Goal: Task Accomplishment & Management: Use online tool/utility

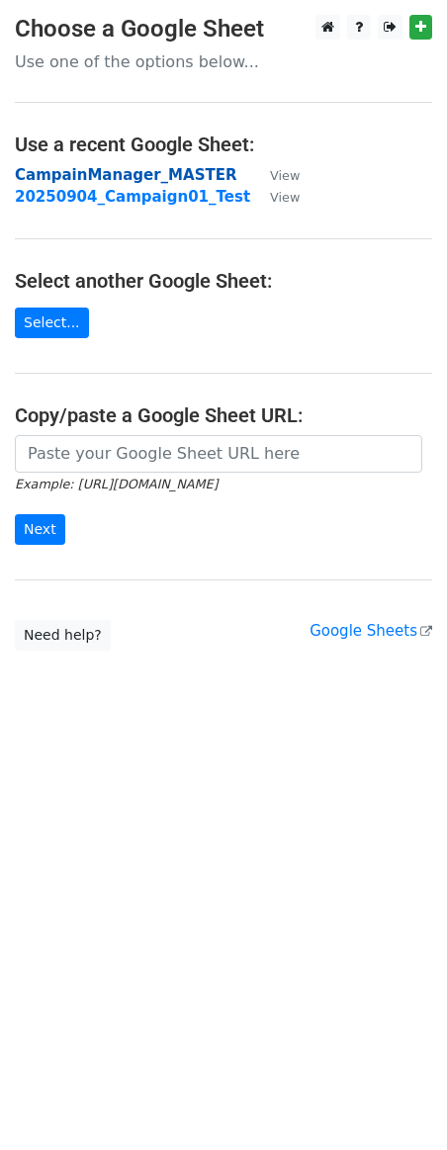
click at [127, 174] on strong "CampainManager_MASTER" at bounding box center [125, 175] width 221 height 18
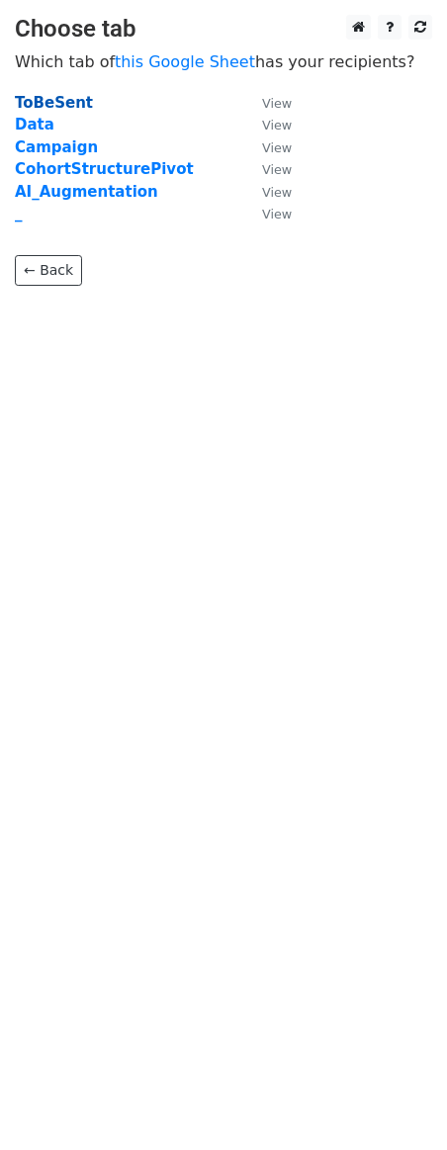
click at [51, 104] on strong "ToBeSent" at bounding box center [54, 103] width 78 height 18
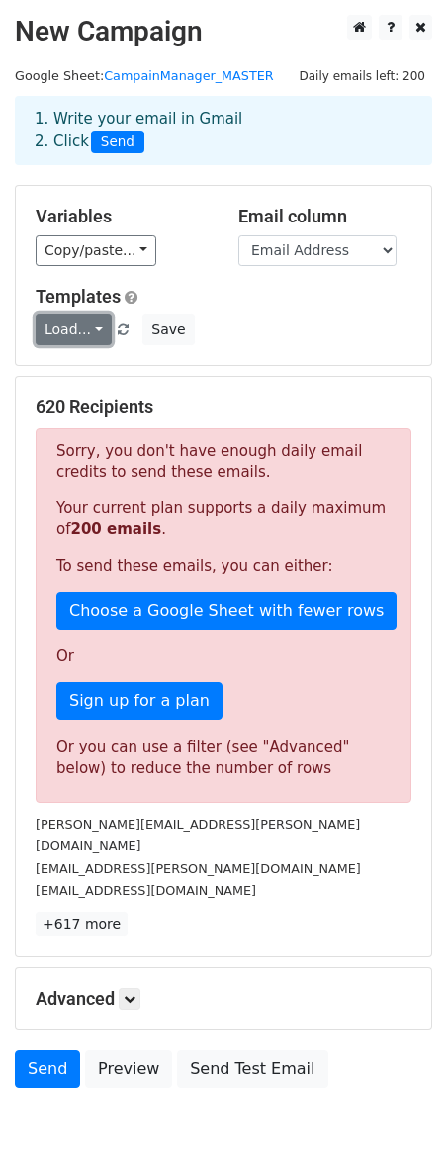
click at [97, 329] on link "Load..." at bounding box center [74, 329] width 76 height 31
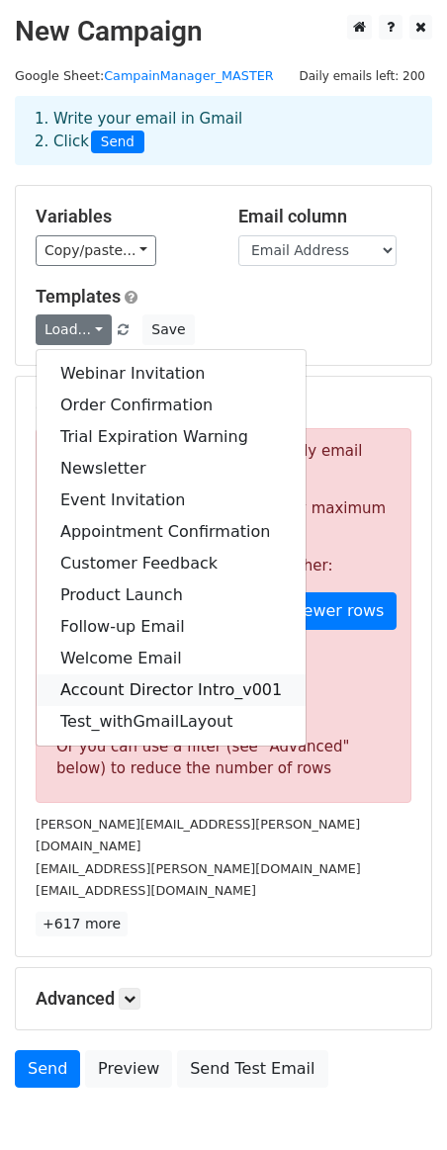
click at [151, 695] on link "Account Director Intro_v001" at bounding box center [171, 690] width 269 height 32
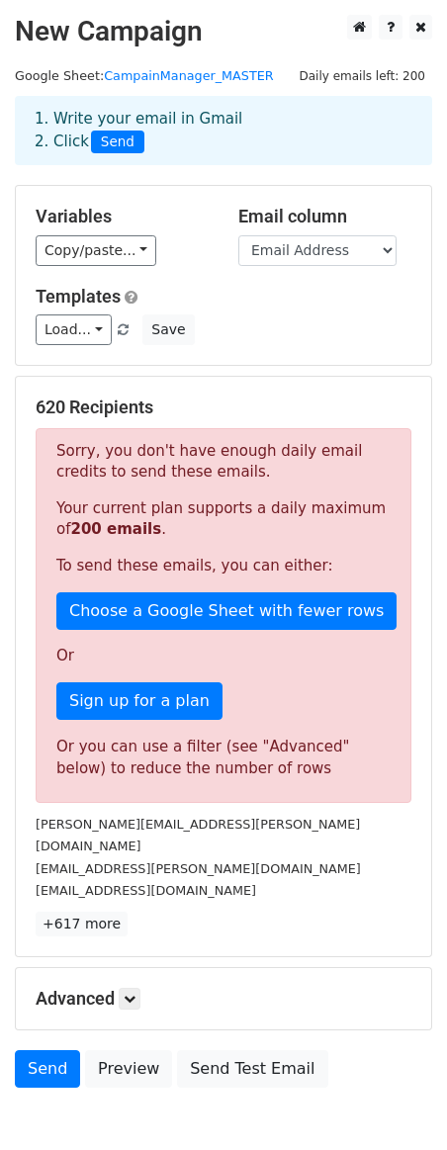
scroll to position [84, 0]
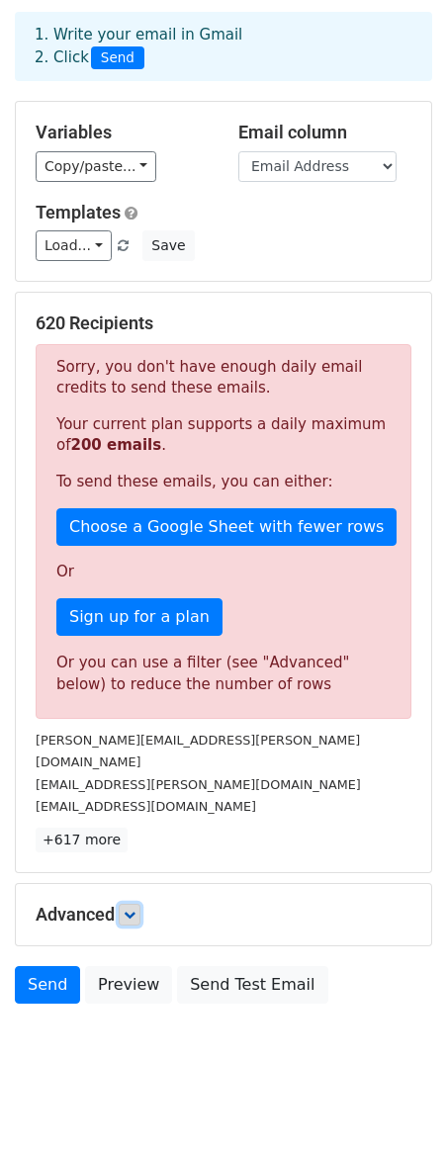
click at [135, 909] on icon at bounding box center [130, 915] width 12 height 12
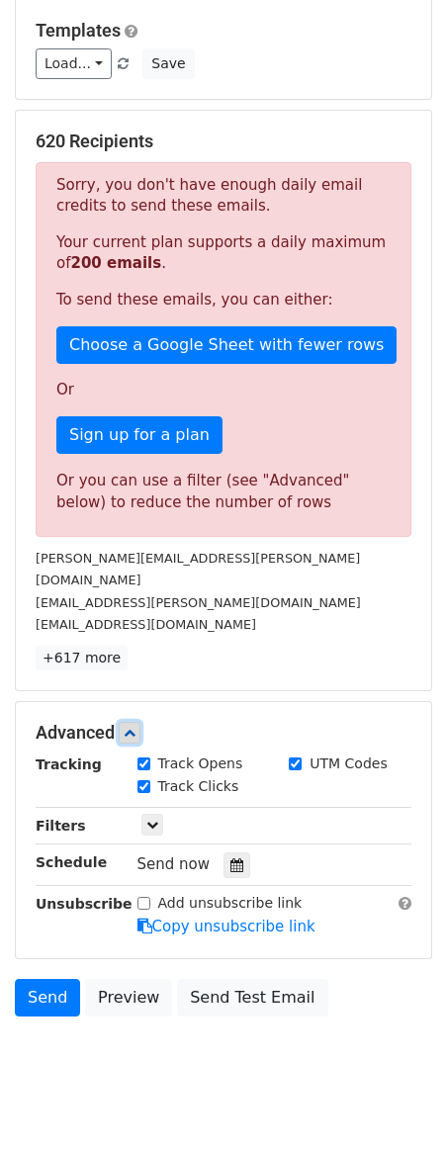
scroll to position [278, 0]
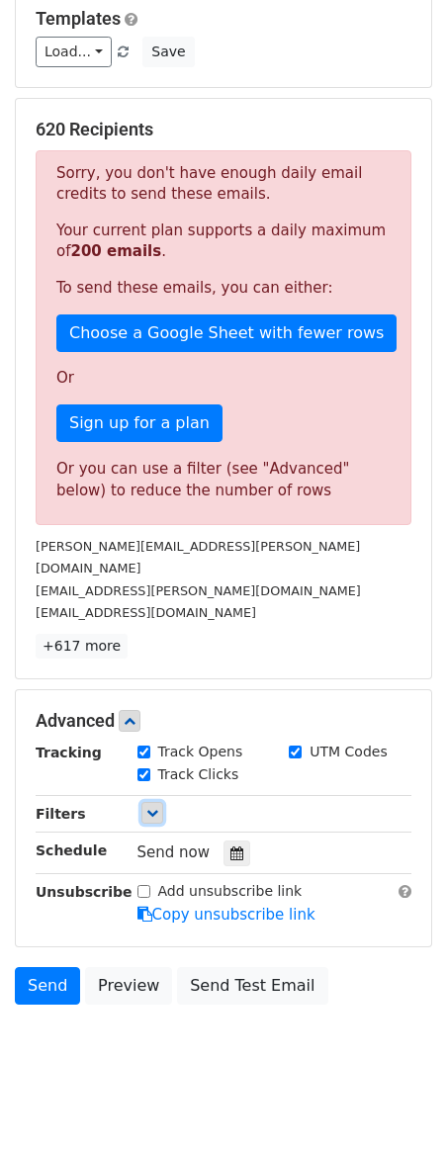
click at [147, 807] on icon at bounding box center [152, 813] width 12 height 12
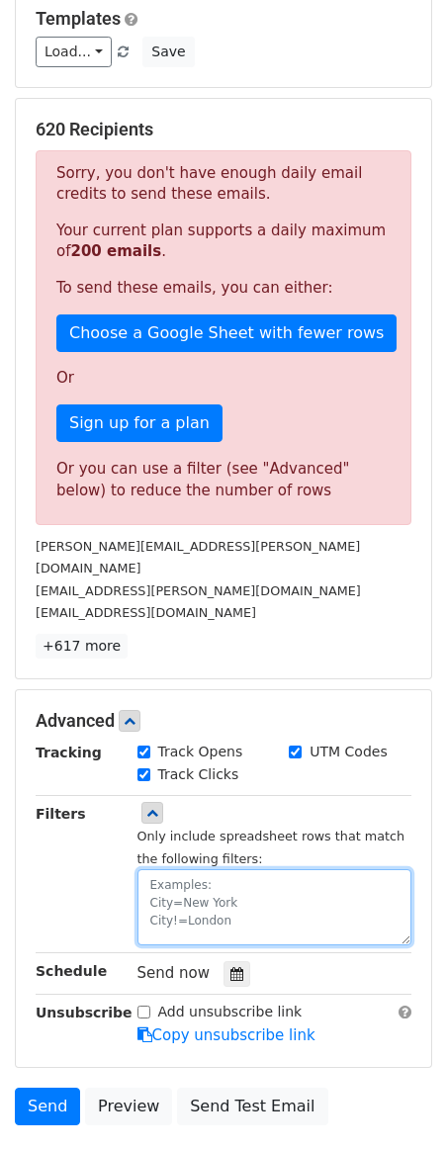
click at [246, 879] on textarea at bounding box center [274, 907] width 275 height 76
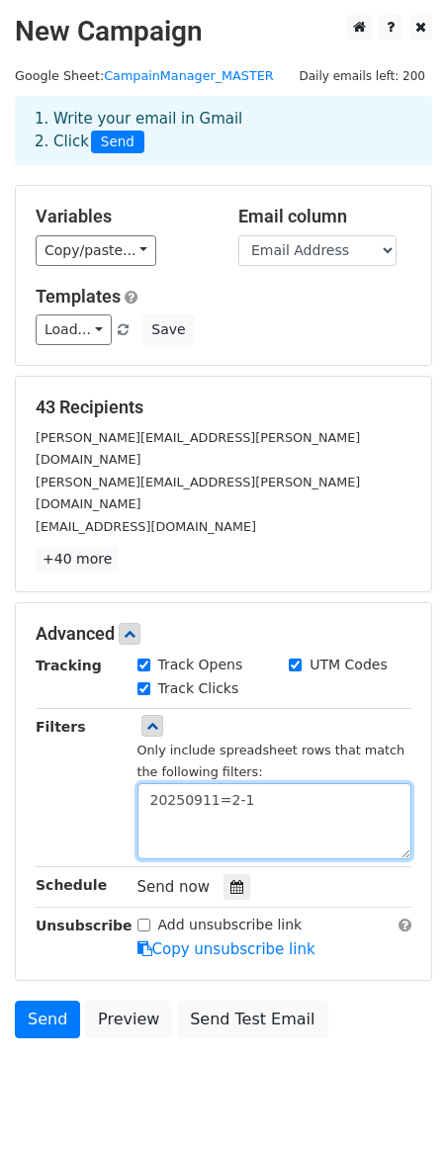
scroll to position [12, 0]
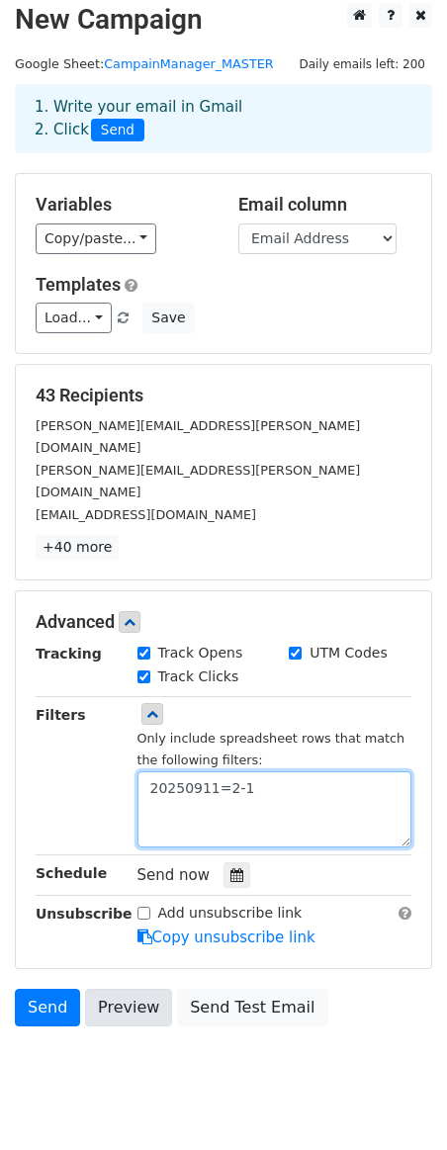
type textarea "20250911=2-1"
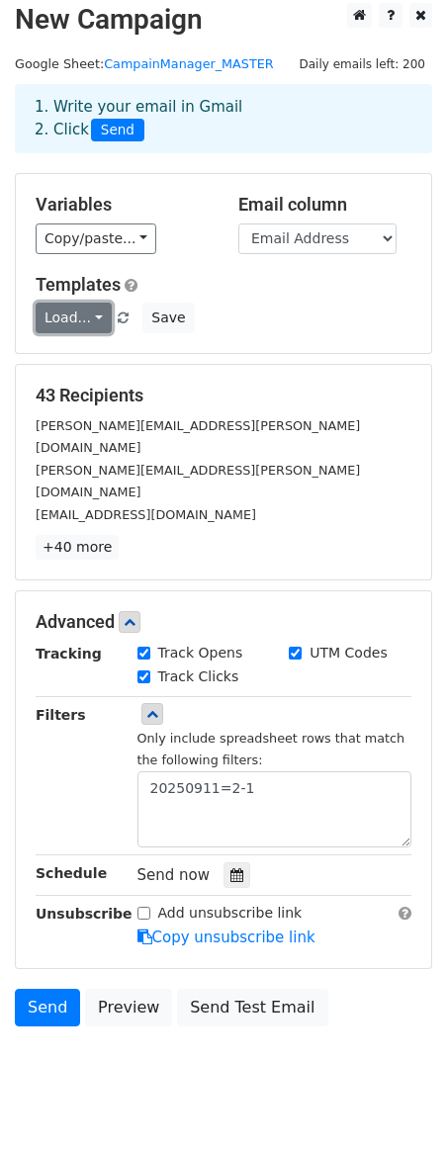
click at [94, 319] on link "Load..." at bounding box center [74, 318] width 76 height 31
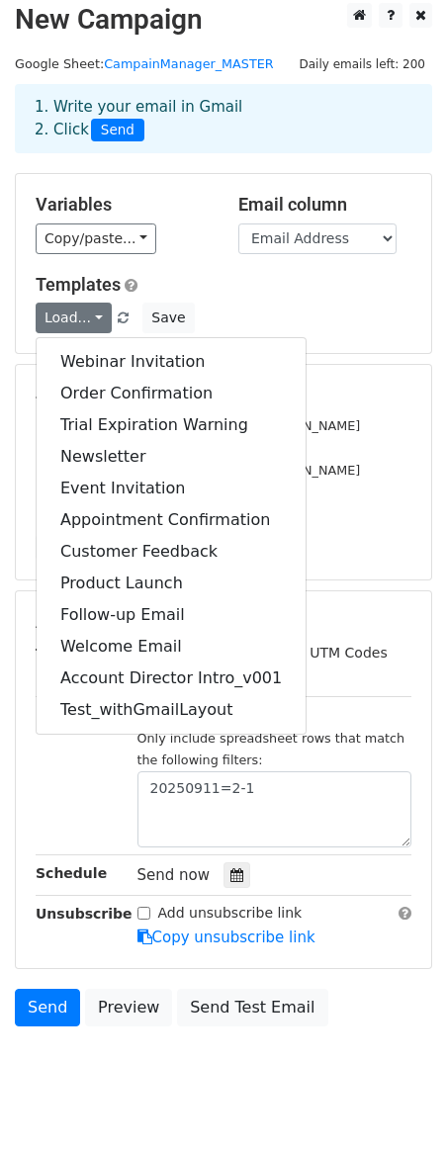
click at [240, 300] on div "Templates Load... Webinar Invitation Order Confirmation Trial Expiration Warnin…" at bounding box center [223, 304] width 405 height 60
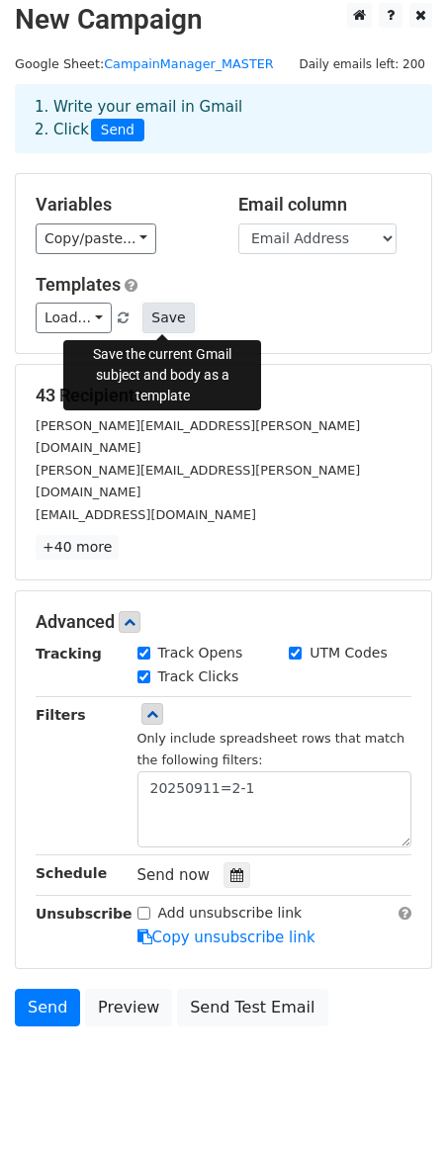
click at [170, 319] on button "Save" at bounding box center [167, 318] width 51 height 31
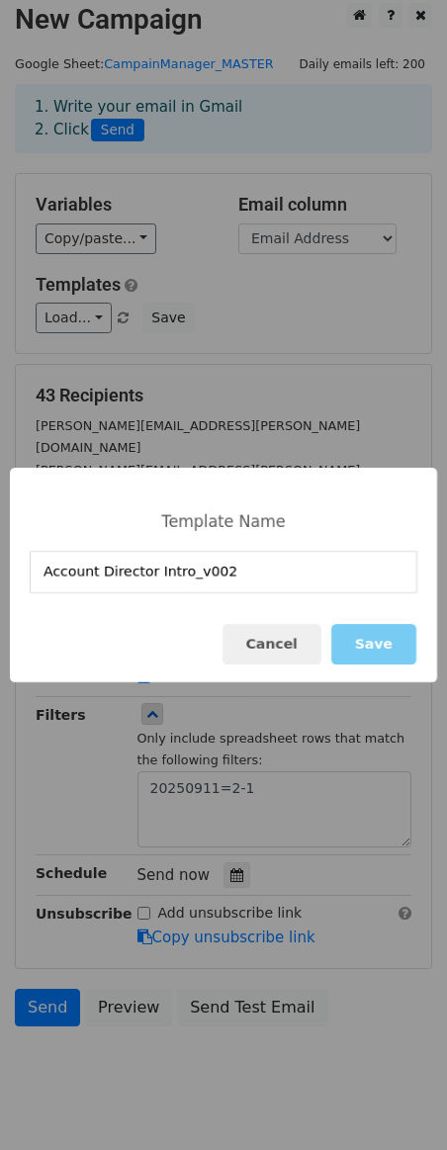
type input "Account Director Intro_v002"
click at [393, 640] on button "Save" at bounding box center [373, 644] width 85 height 41
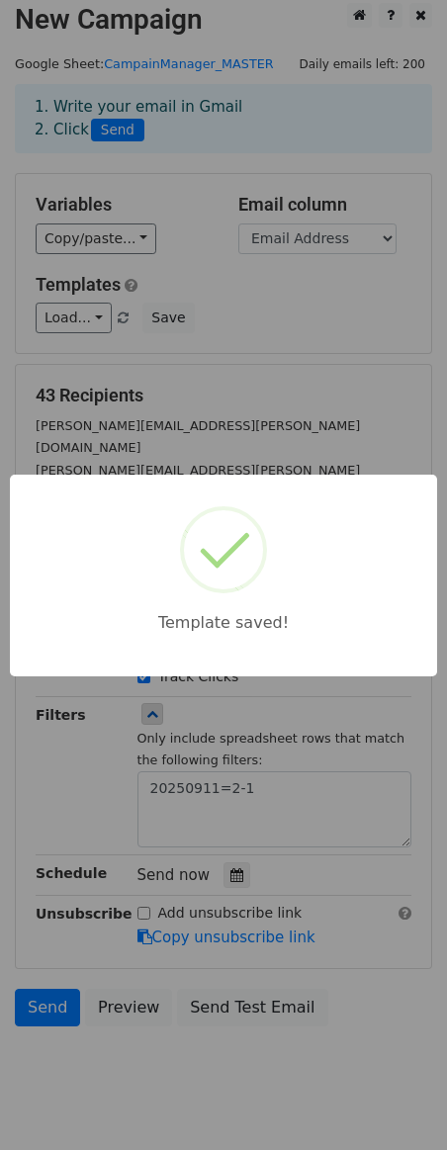
click at [311, 318] on body "New Campaign Daily emails left: 200 Google Sheet: CampainManager_MASTER 1. Writ…" at bounding box center [223, 559] width 447 height 1112
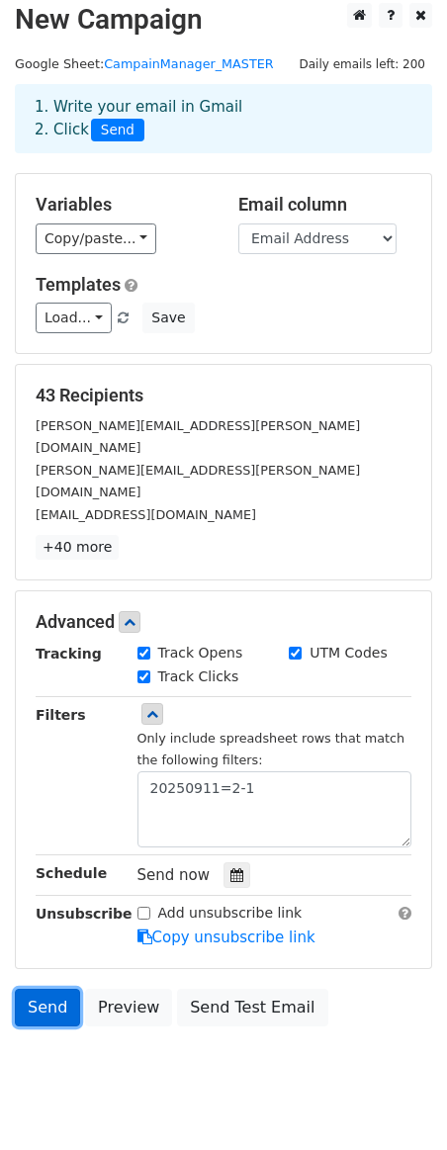
click at [50, 989] on link "Send" at bounding box center [47, 1008] width 65 height 38
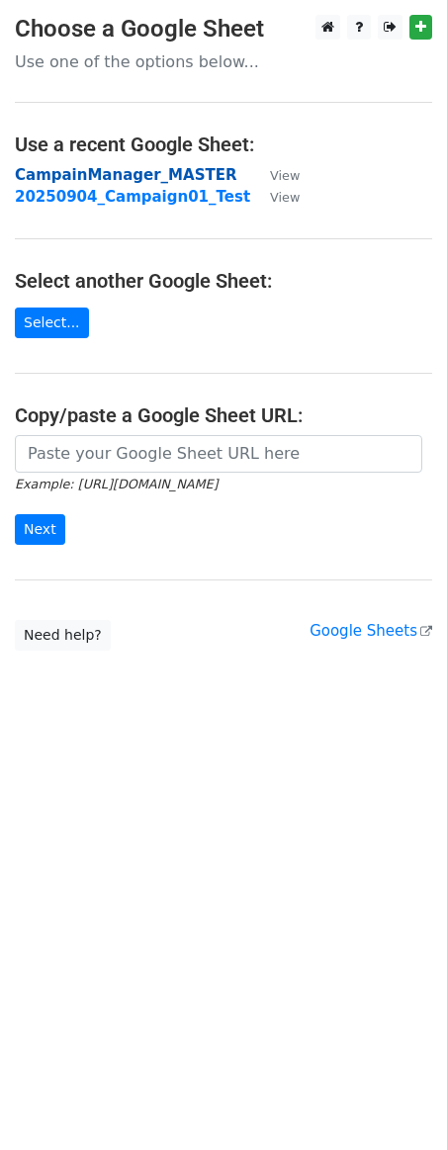
click at [129, 175] on strong "CampainManager_MASTER" at bounding box center [125, 175] width 221 height 18
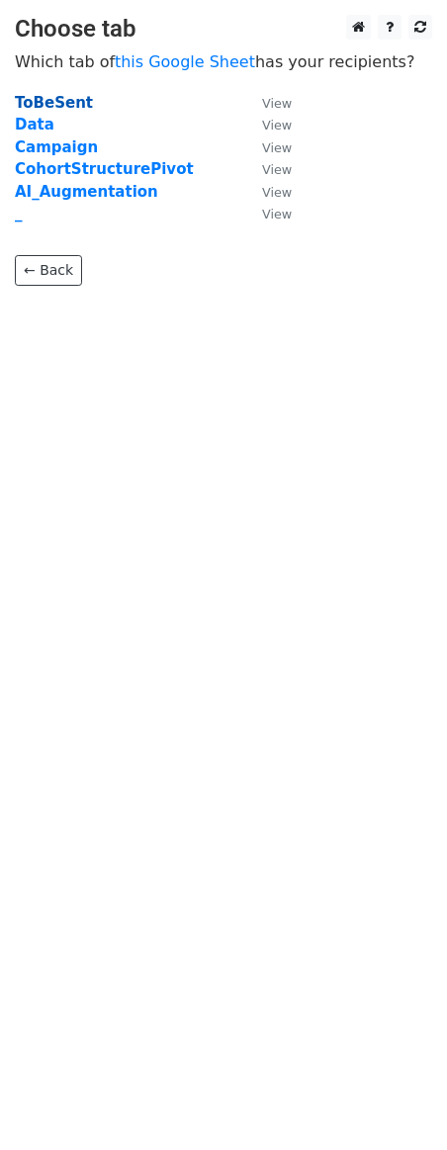
click at [42, 106] on strong "ToBeSent" at bounding box center [54, 103] width 78 height 18
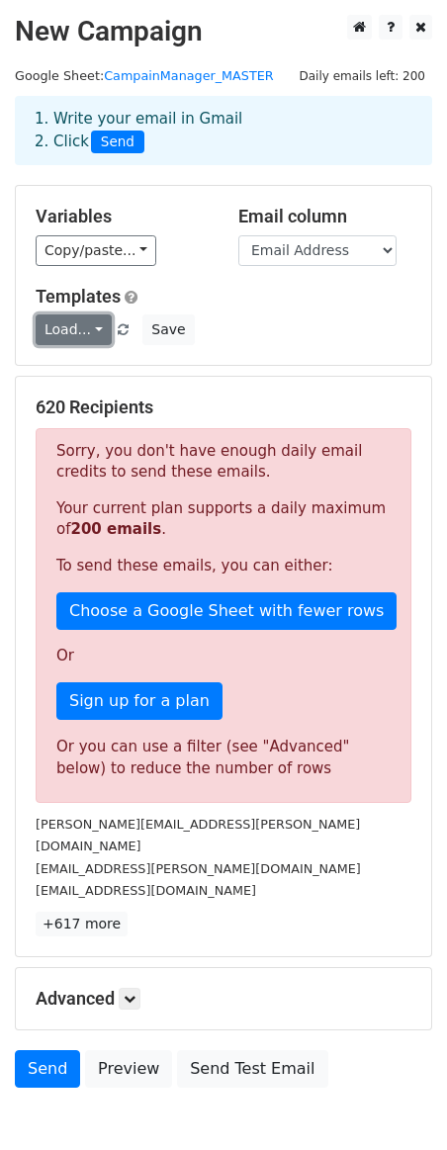
click at [99, 327] on link "Load..." at bounding box center [74, 329] width 76 height 31
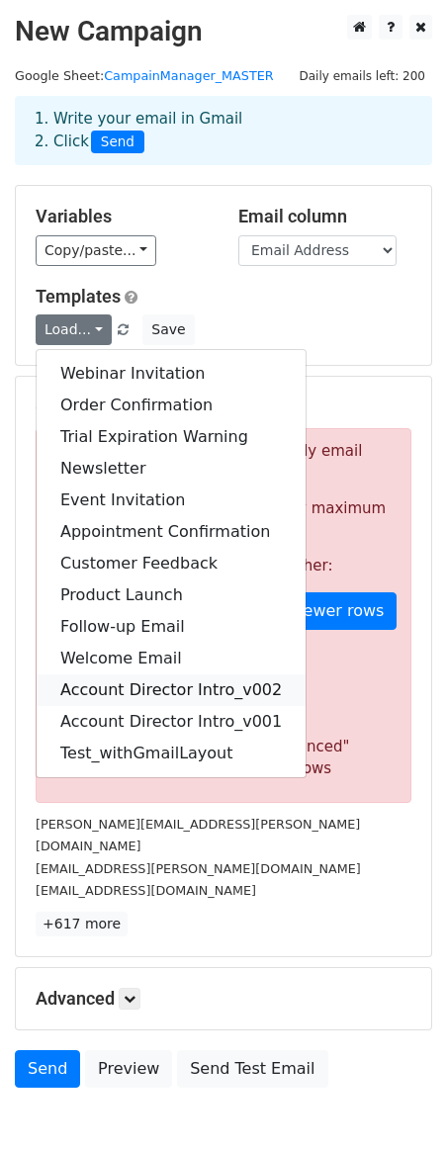
click at [167, 689] on link "Account Director Intro_v002" at bounding box center [171, 690] width 269 height 32
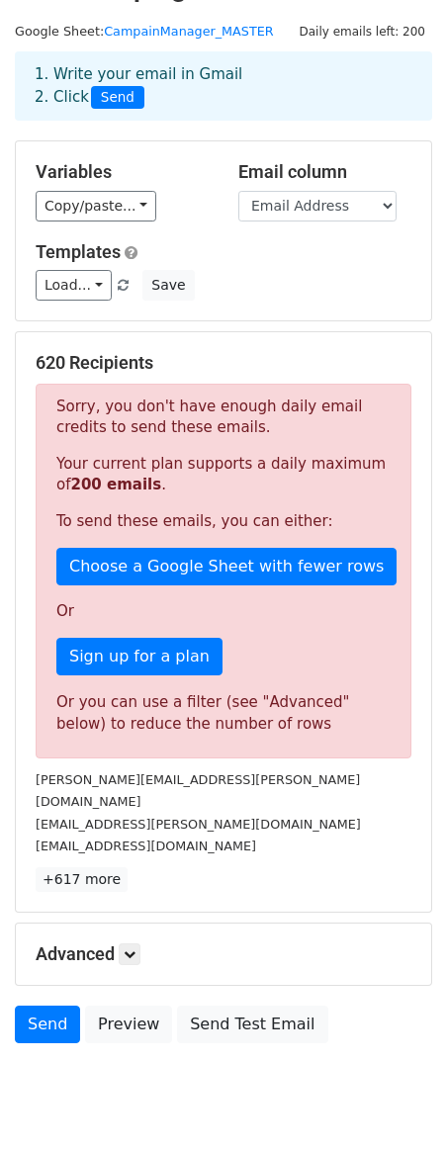
scroll to position [84, 0]
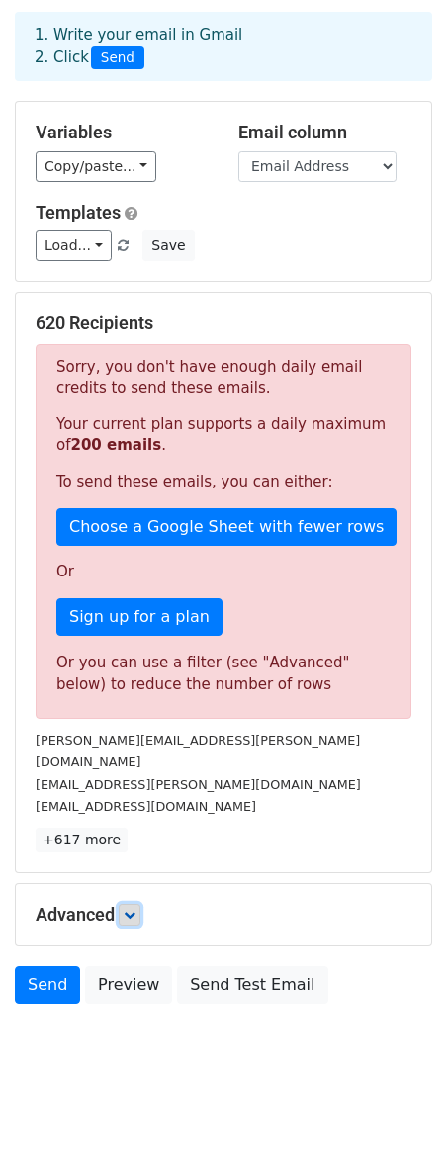
click at [135, 909] on icon at bounding box center [130, 915] width 12 height 12
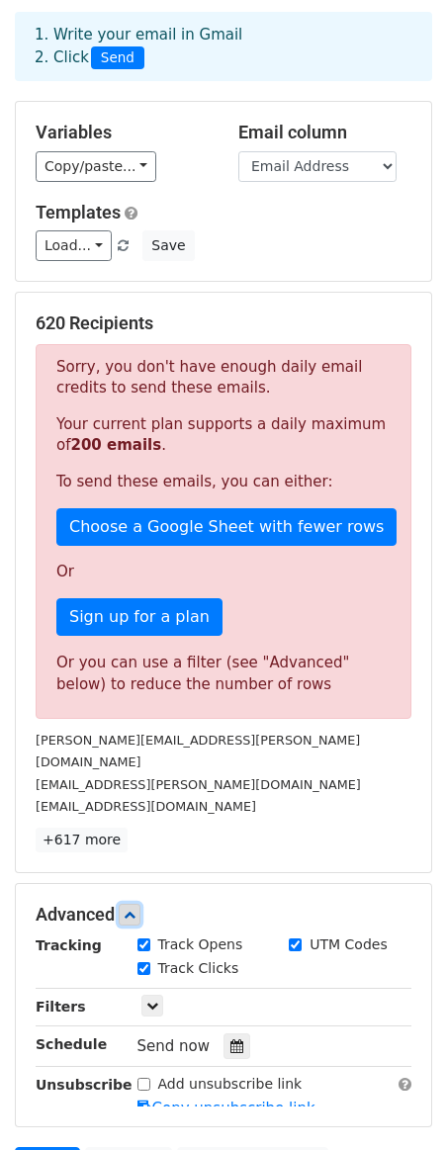
click at [135, 909] on icon at bounding box center [130, 915] width 12 height 12
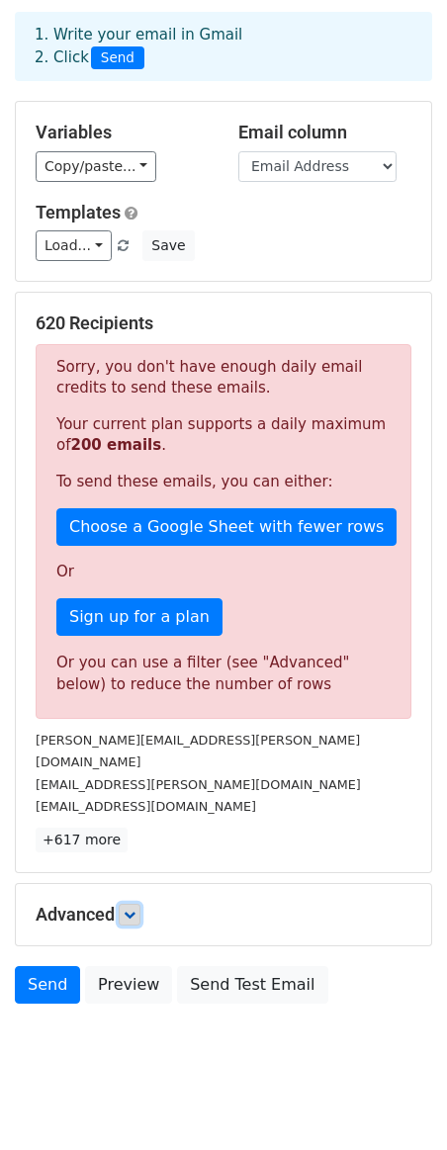
click at [135, 909] on icon at bounding box center [130, 915] width 12 height 12
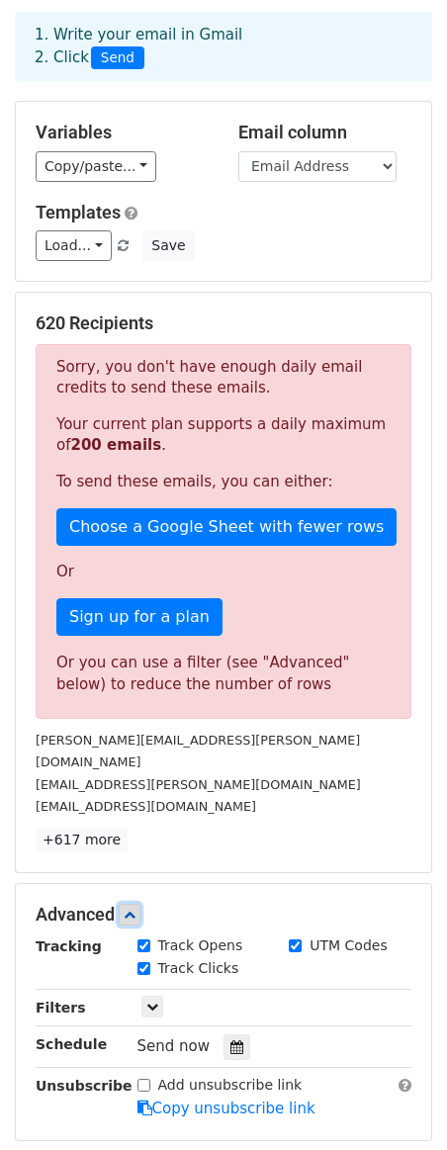
scroll to position [278, 0]
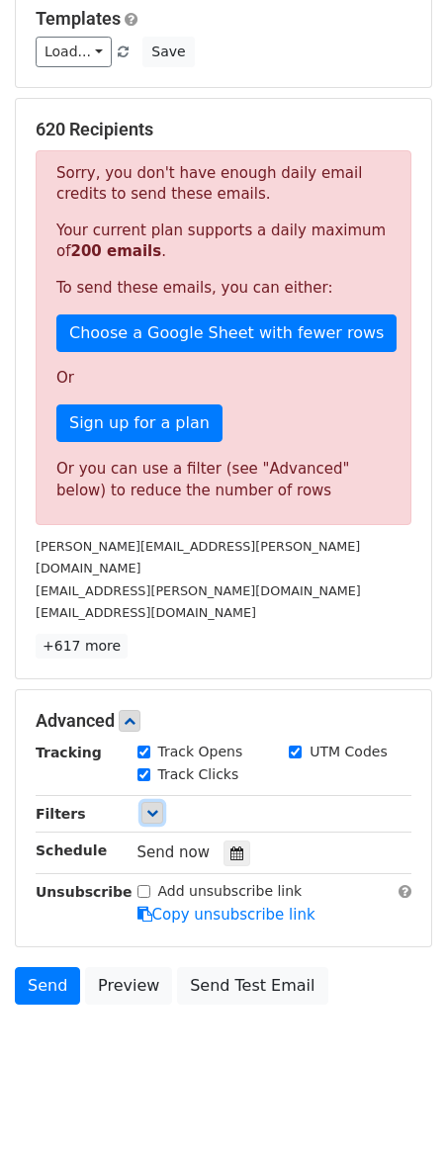
click at [150, 807] on icon at bounding box center [152, 813] width 12 height 12
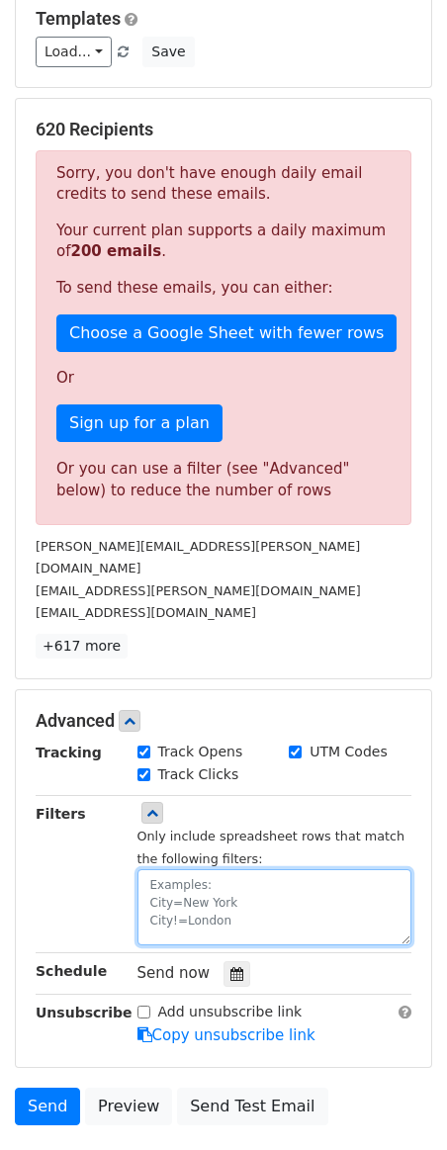
click at [219, 869] on textarea at bounding box center [274, 907] width 275 height 76
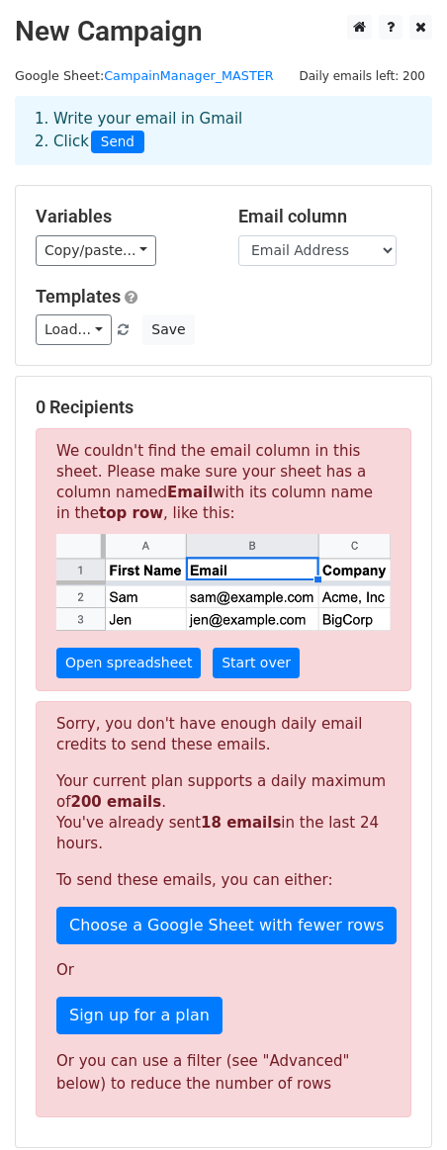
type textarea "20250911=3-1"
click at [330, 520] on p "We couldn't find the email column in this sheet. Please make sure your sheet ha…" at bounding box center [224, 560] width 376 height 264
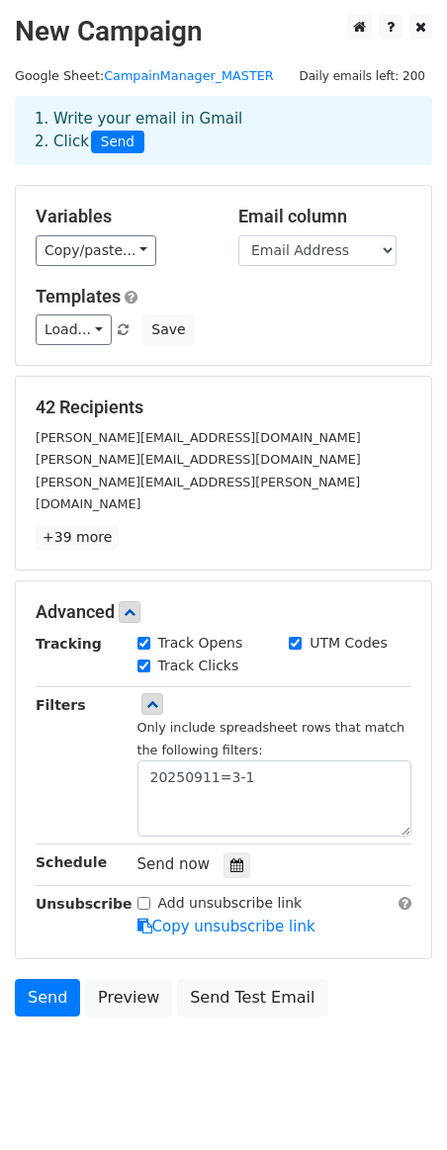
scroll to position [12, 0]
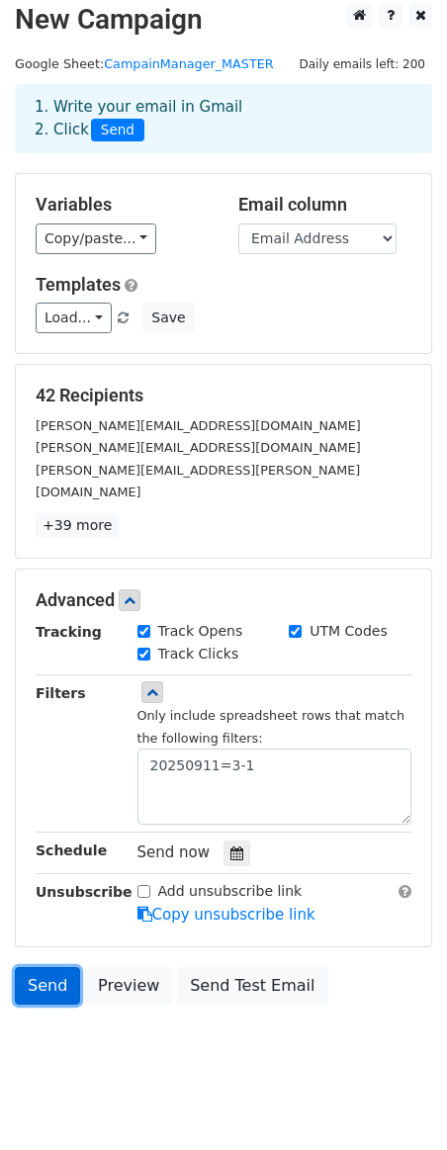
click at [48, 967] on link "Send" at bounding box center [47, 986] width 65 height 38
